Goal: Task Accomplishment & Management: Manage account settings

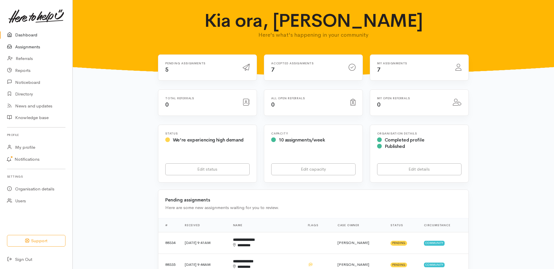
click at [26, 52] on link "Assignments" at bounding box center [36, 47] width 72 height 12
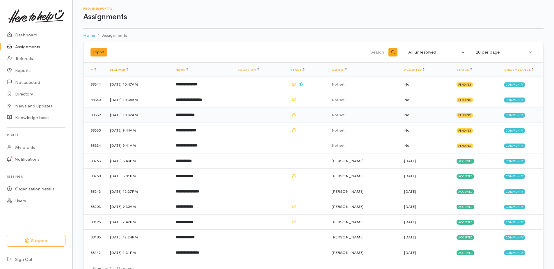
click at [195, 117] on b "**********" at bounding box center [185, 115] width 19 height 4
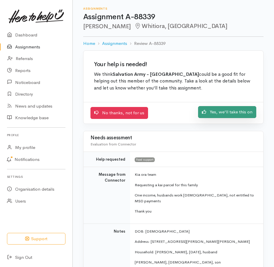
click at [207, 118] on link "Yes, we'll take this on" at bounding box center [227, 112] width 58 height 12
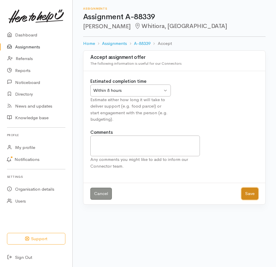
click at [248, 199] on button "Save" at bounding box center [250, 193] width 17 height 12
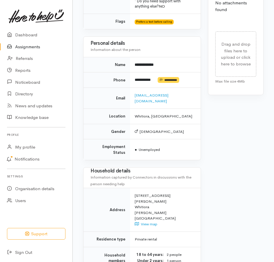
scroll to position [291, 0]
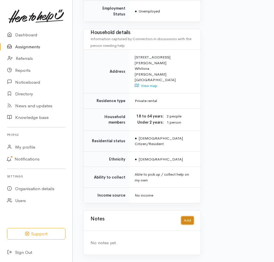
click at [183, 217] on button "Add" at bounding box center [187, 220] width 13 height 8
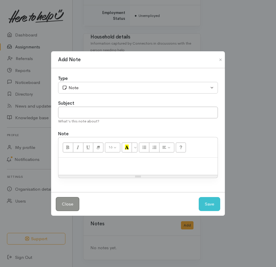
click at [75, 165] on p at bounding box center [138, 163] width 154 height 7
click at [204, 210] on button "Save" at bounding box center [210, 204] width 22 height 14
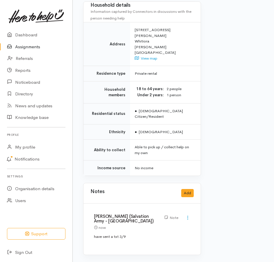
drag, startPoint x: 23, startPoint y: 51, endPoint x: 29, endPoint y: 55, distance: 7.2
click at [23, 51] on link "Assignments" at bounding box center [36, 47] width 72 height 12
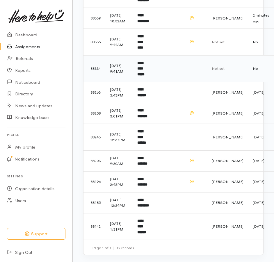
scroll to position [205, 0]
click at [146, 223] on b "**********" at bounding box center [141, 226] width 9 height 15
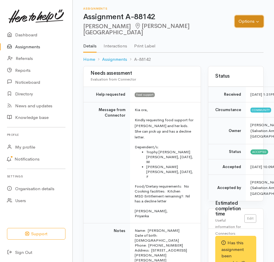
click at [245, 22] on button "Options" at bounding box center [249, 21] width 29 height 12
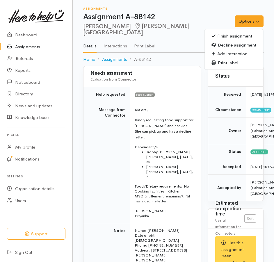
click at [217, 33] on link "Finish assignment" at bounding box center [234, 36] width 58 height 9
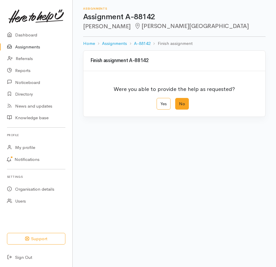
click at [182, 110] on label "No" at bounding box center [182, 104] width 14 height 12
click at [179, 102] on input "No" at bounding box center [177, 100] width 4 height 4
radio input "true"
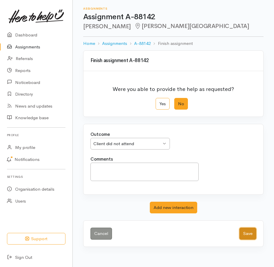
click at [249, 239] on button "Save" at bounding box center [247, 233] width 17 height 12
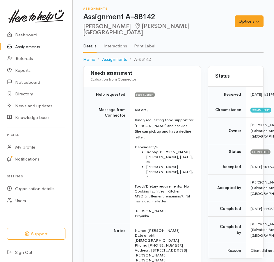
click at [40, 52] on link "Assignments" at bounding box center [36, 47] width 72 height 12
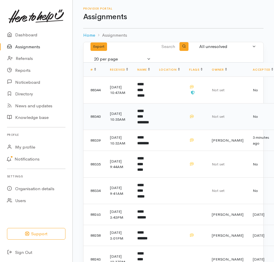
click at [150, 128] on td "**********" at bounding box center [144, 116] width 22 height 27
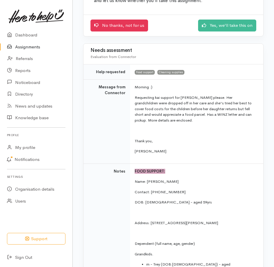
scroll to position [116, 0]
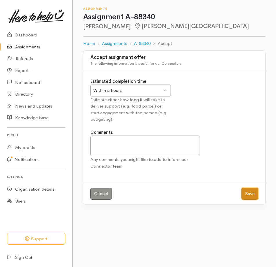
click at [244, 199] on button "Save" at bounding box center [250, 193] width 17 height 12
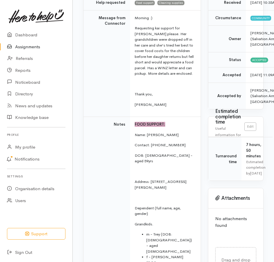
scroll to position [145, 0]
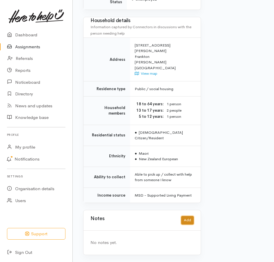
click at [184, 216] on button "Add" at bounding box center [187, 220] width 13 height 8
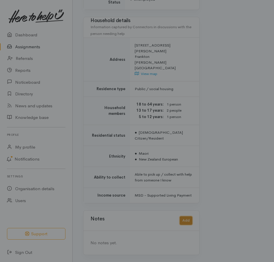
scroll to position [754, 0]
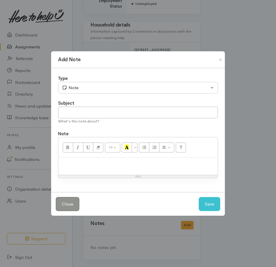
click at [90, 166] on p at bounding box center [138, 163] width 154 height 7
click at [210, 211] on button "Save" at bounding box center [210, 204] width 22 height 14
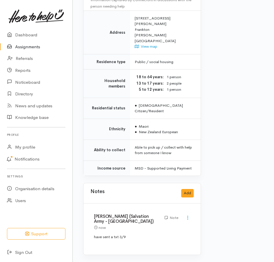
click at [40, 50] on link "Assignments" at bounding box center [36, 47] width 72 height 12
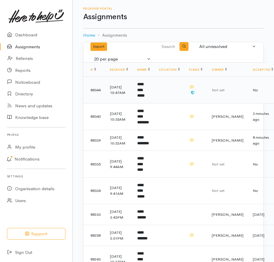
click at [145, 97] on b "**********" at bounding box center [140, 89] width 7 height 15
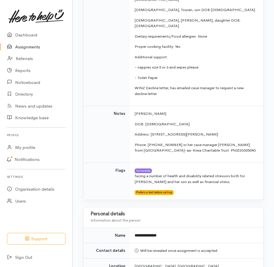
scroll to position [320, 0]
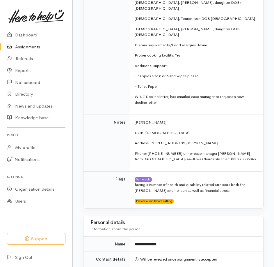
click at [29, 53] on link "Assignments" at bounding box center [36, 47] width 72 height 12
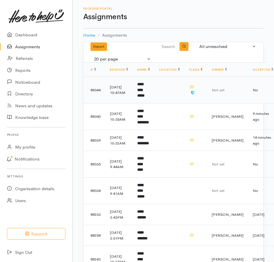
click at [145, 97] on b "**********" at bounding box center [140, 89] width 7 height 15
